Goal: Information Seeking & Learning: Learn about a topic

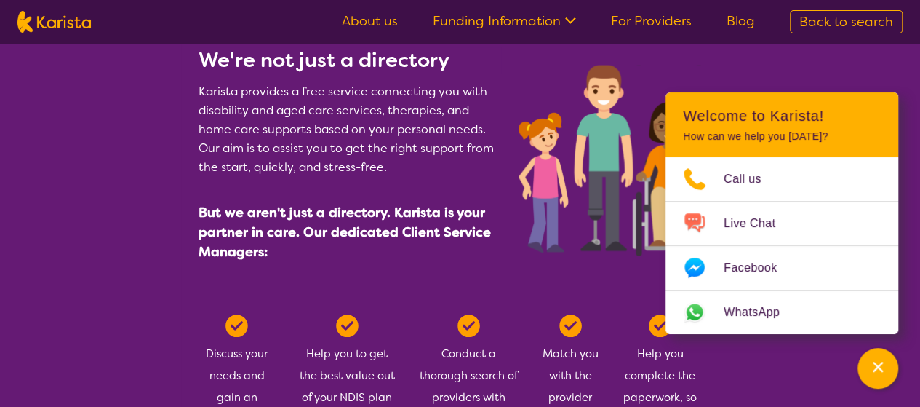
scroll to position [655, 0]
click at [558, 20] on link "Funding Information" at bounding box center [504, 20] width 143 height 17
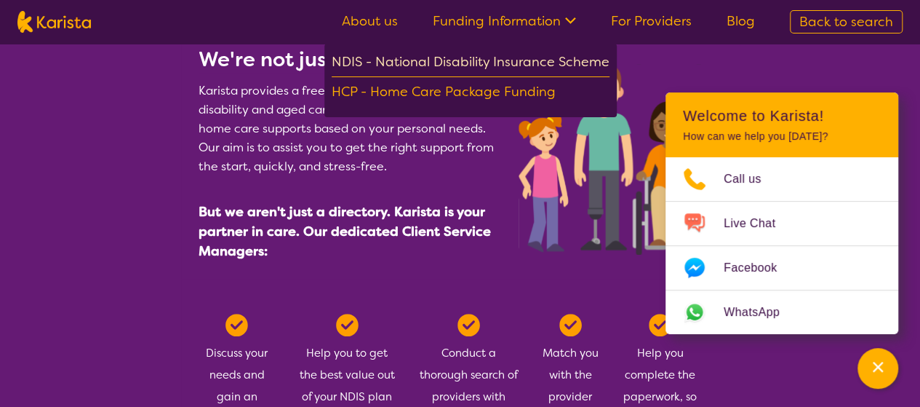
click at [548, 52] on div "NDIS - National Disability Insurance Scheme" at bounding box center [471, 64] width 278 height 26
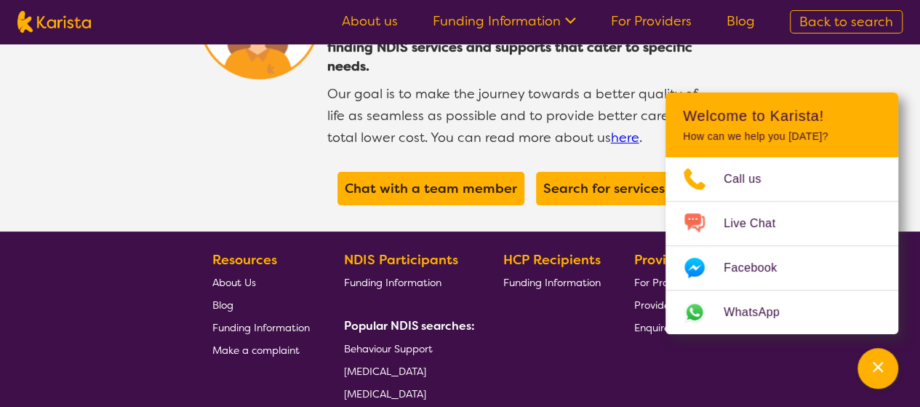
scroll to position [2837, 0]
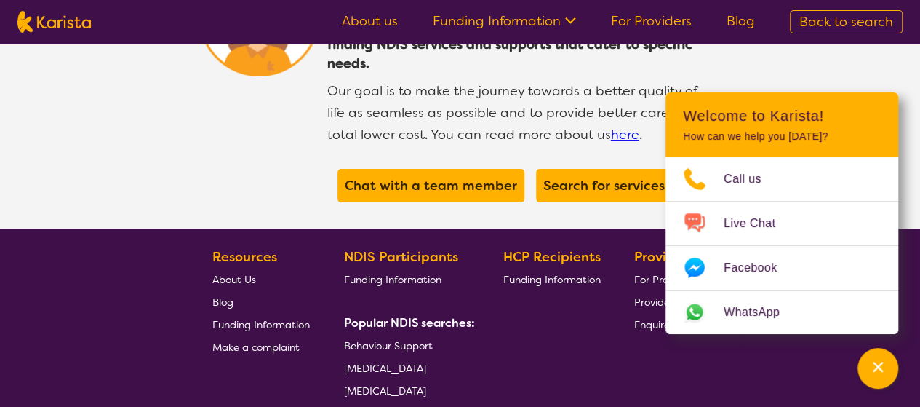
click at [380, 406] on span "Psychology" at bounding box center [371, 413] width 54 height 13
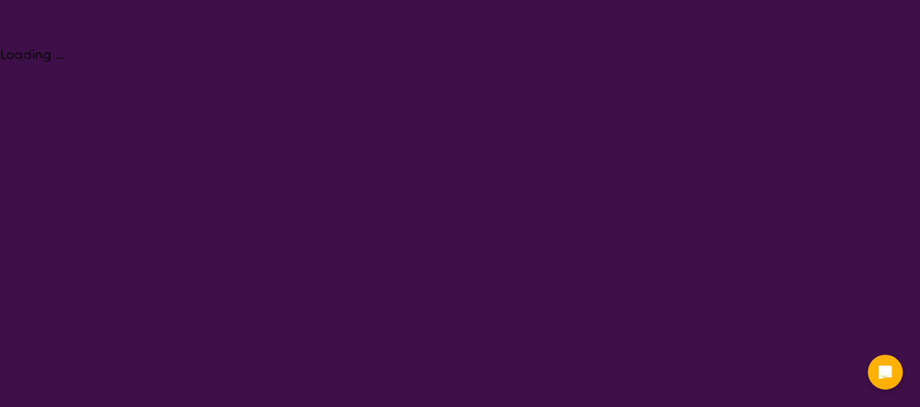
select select "Psychology"
select select "AD"
select select "NDIS"
select select "Psychology"
select select "AD"
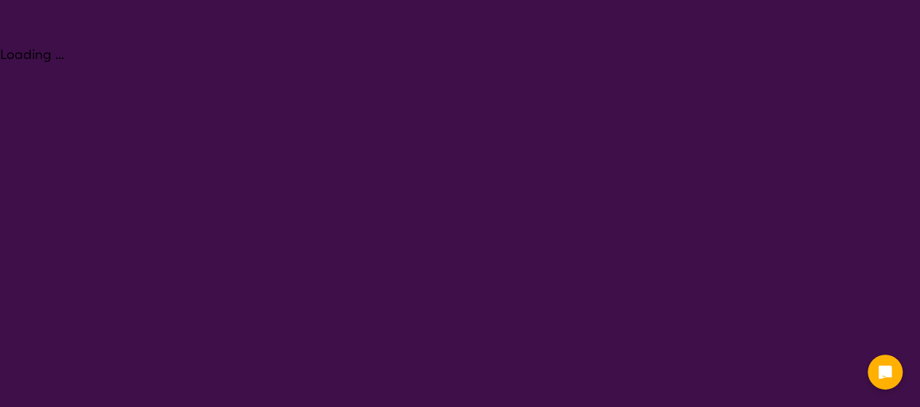
select select "NDIS"
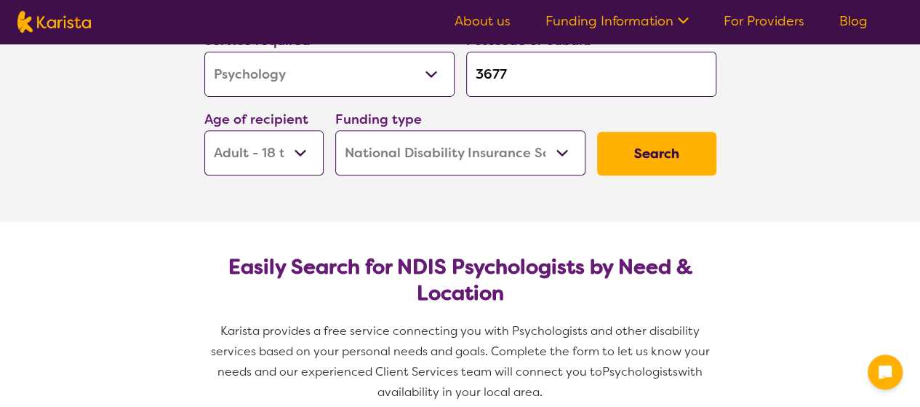
scroll to position [218, 0]
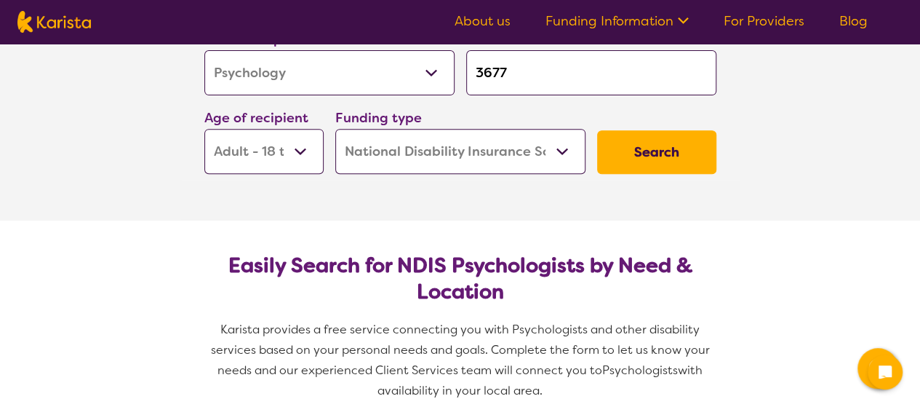
click at [646, 148] on button "Search" at bounding box center [656, 152] width 119 height 44
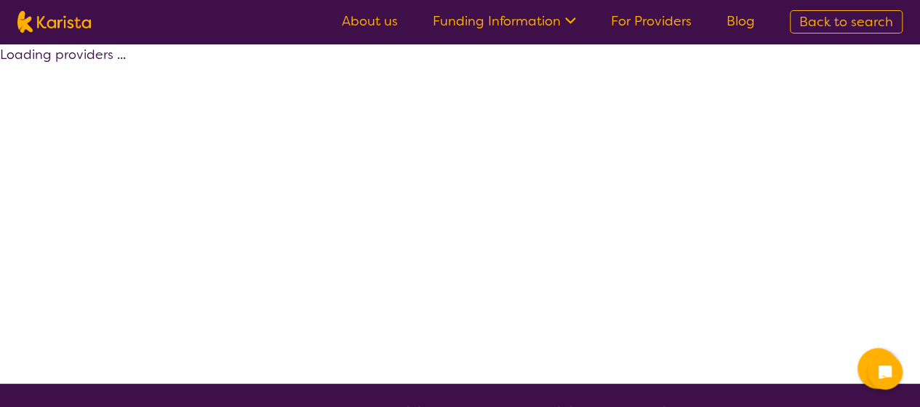
select select "by_score"
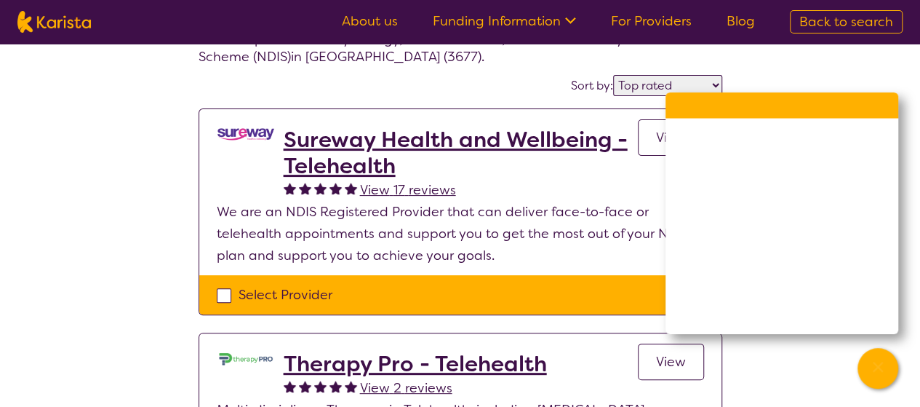
scroll to position [73, 0]
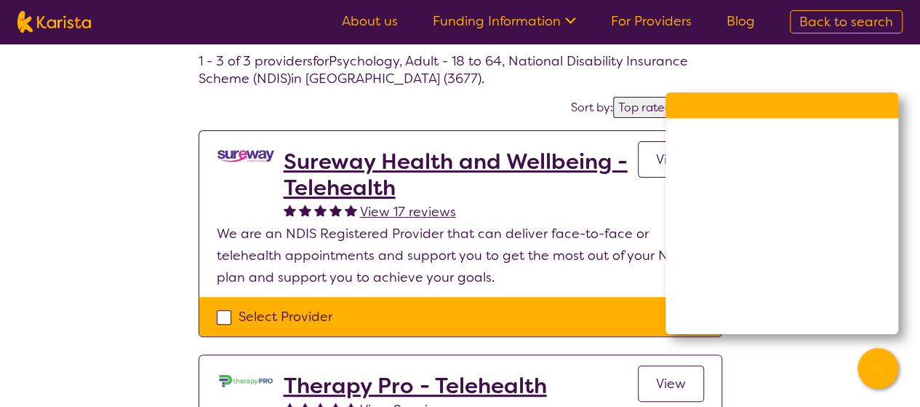
click at [358, 175] on h2 "Sureway Health and Wellbeing - Telehealth" at bounding box center [461, 174] width 354 height 52
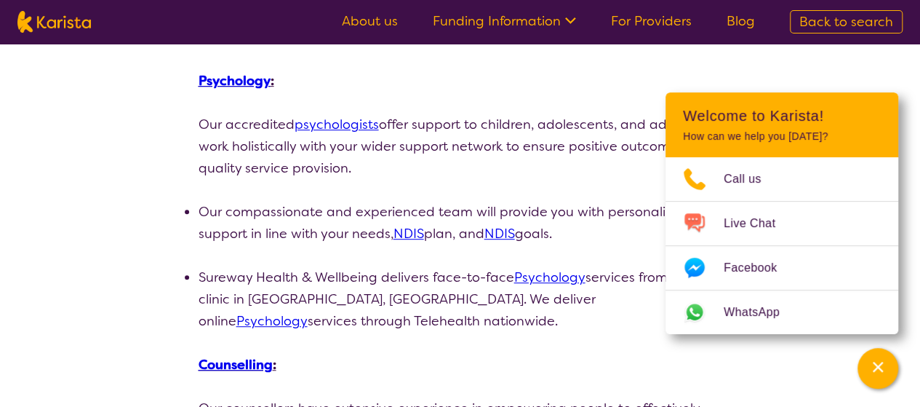
scroll to position [291, 0]
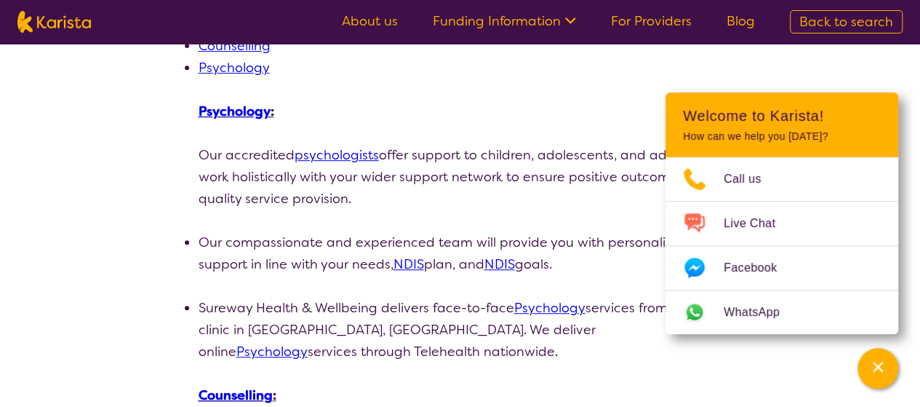
click at [308, 343] on link "Psychology" at bounding box center [271, 351] width 71 height 17
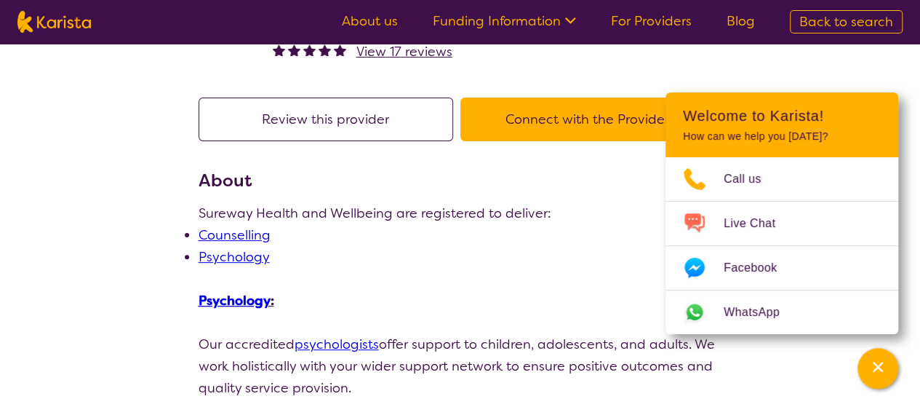
scroll to position [0, 0]
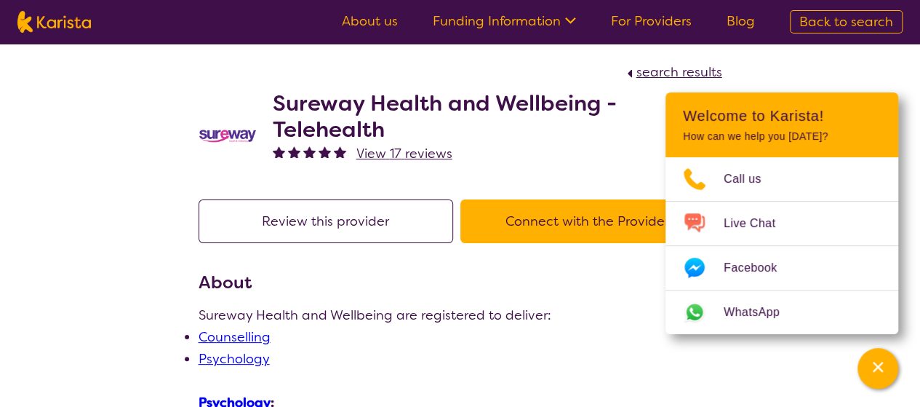
click at [595, 122] on h2 "Sureway Health and Wellbeing - Telehealth" at bounding box center [498, 116] width 450 height 52
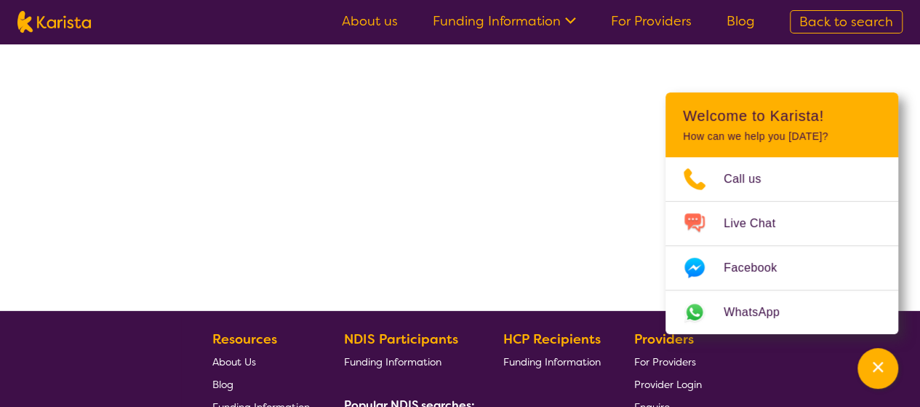
select select "by_score"
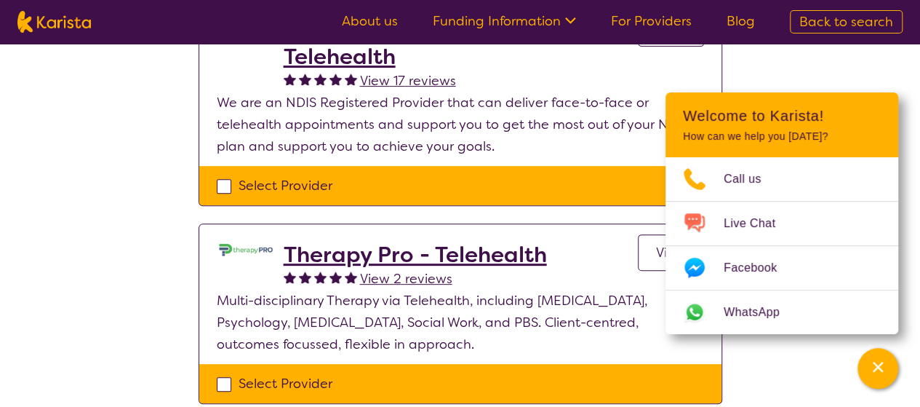
scroll to position [218, 0]
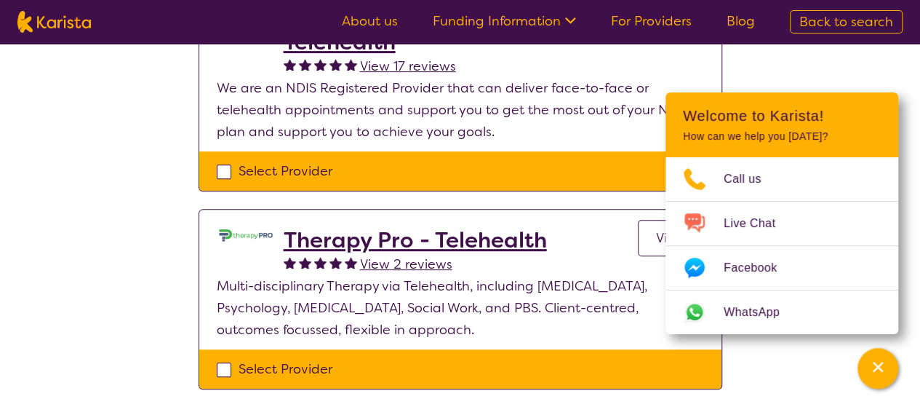
click at [323, 239] on h2 "Therapy Pro - Telehealth" at bounding box center [415, 240] width 263 height 26
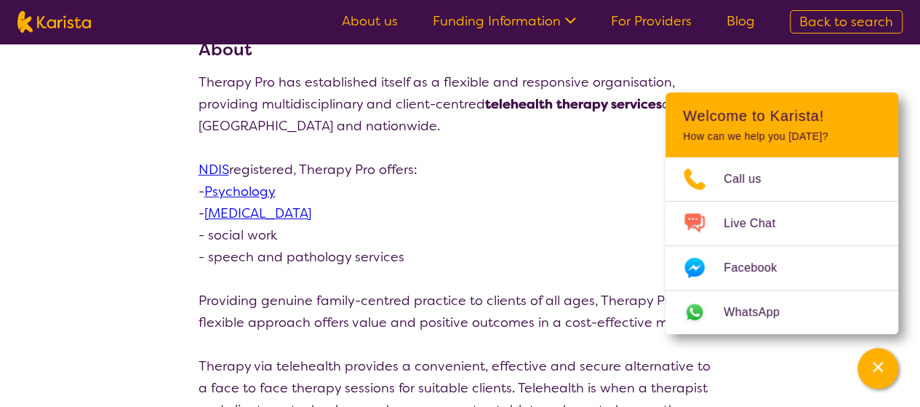
scroll to position [218, 0]
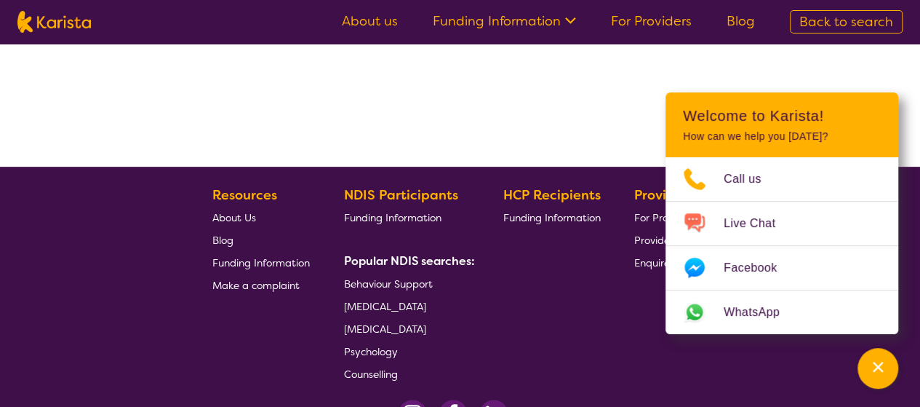
scroll to position [36, 0]
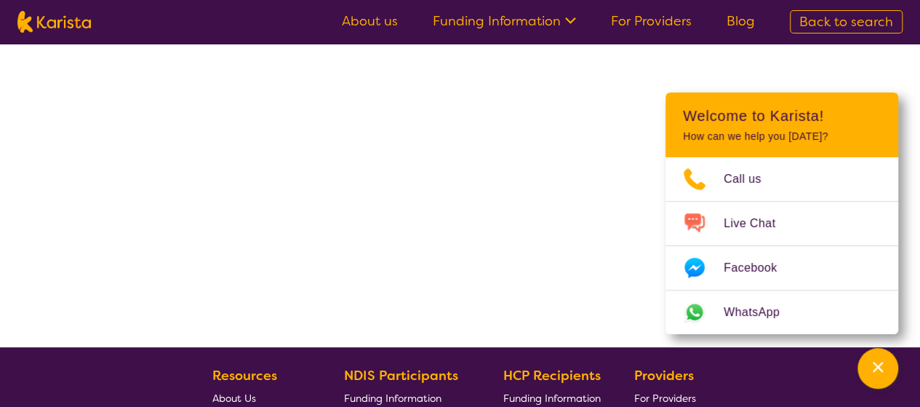
select select "by_score"
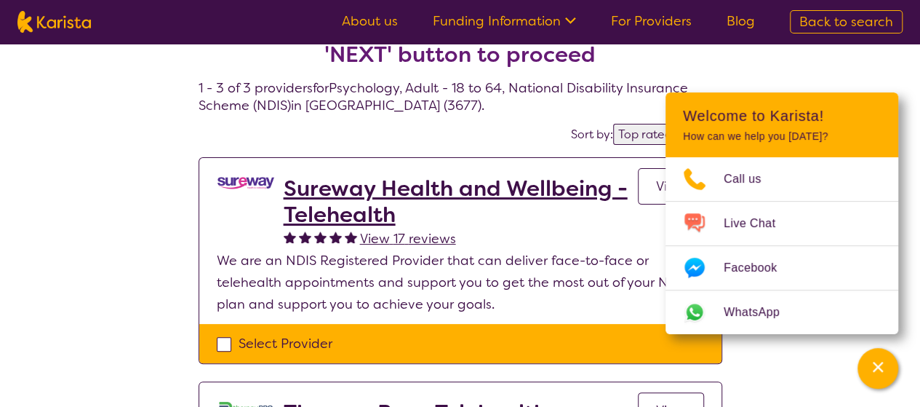
scroll to position [0, 0]
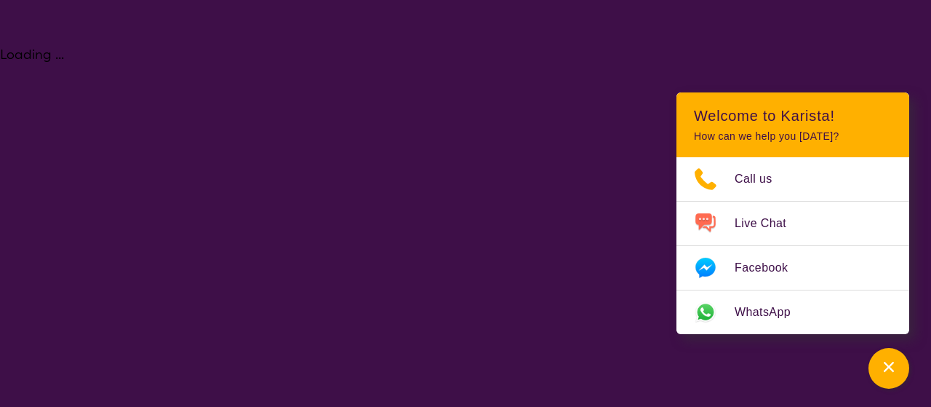
select select "Psychology"
select select "AD"
select select "NDIS"
select select "Psychology"
select select "AD"
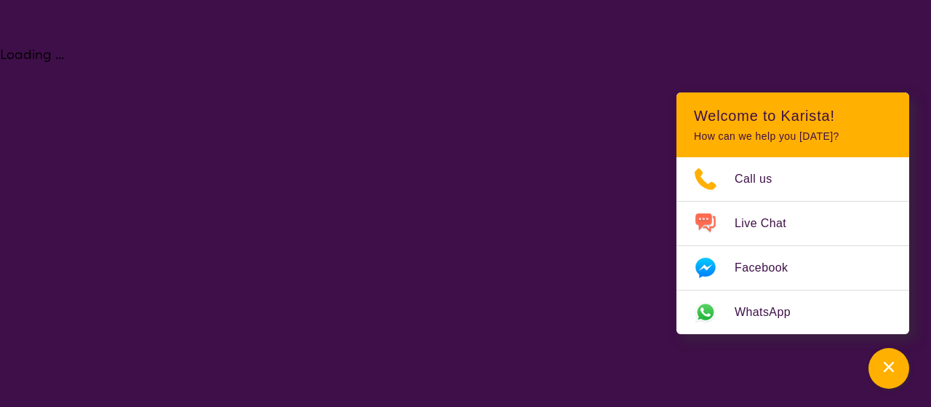
select select "NDIS"
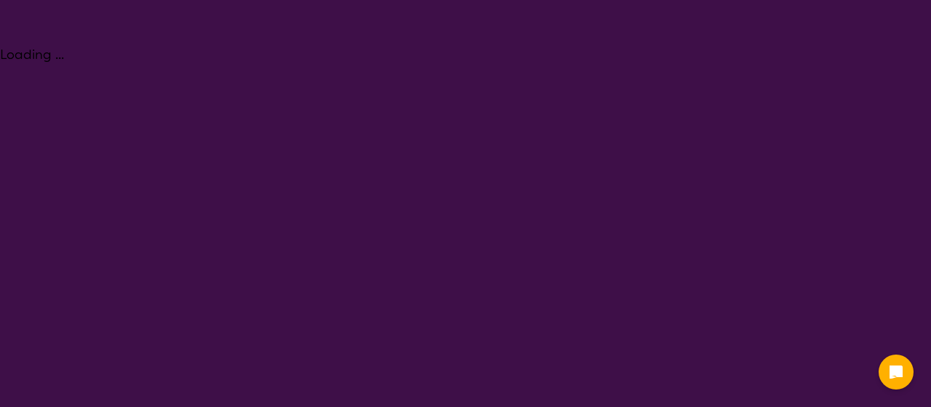
select select "Psychology"
select select "AD"
select select "NDIS"
select select "Psychology"
select select "AD"
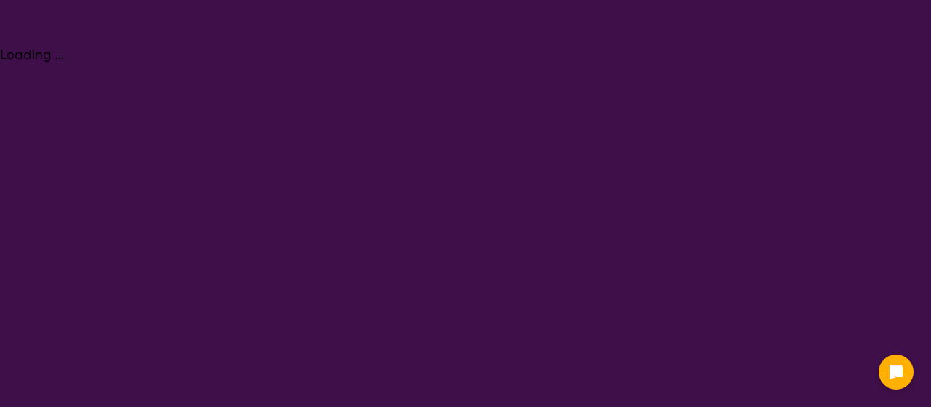
select select "NDIS"
